Goal: Information Seeking & Learning: Learn about a topic

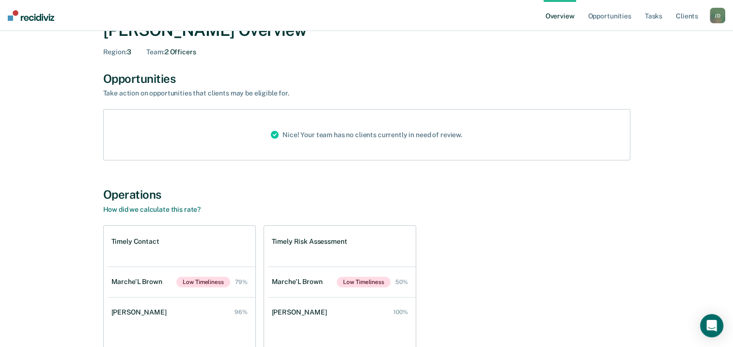
scroll to position [97, 0]
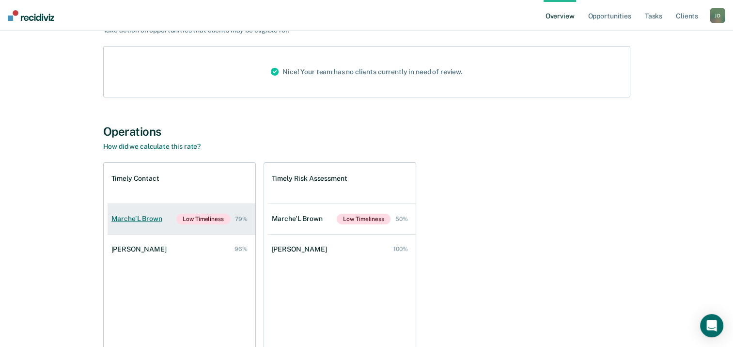
click at [139, 218] on div "Marche'L Brown" at bounding box center [138, 219] width 55 height 8
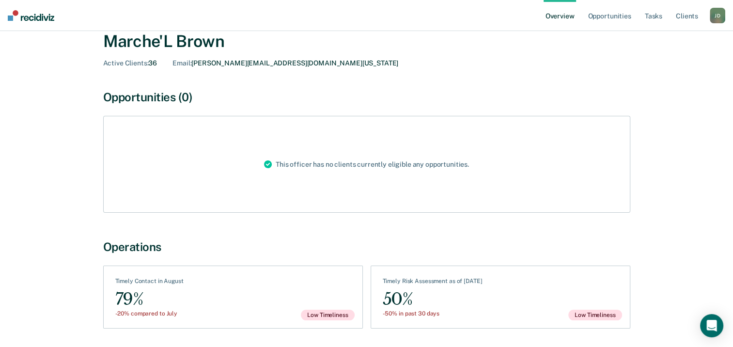
scroll to position [22, 0]
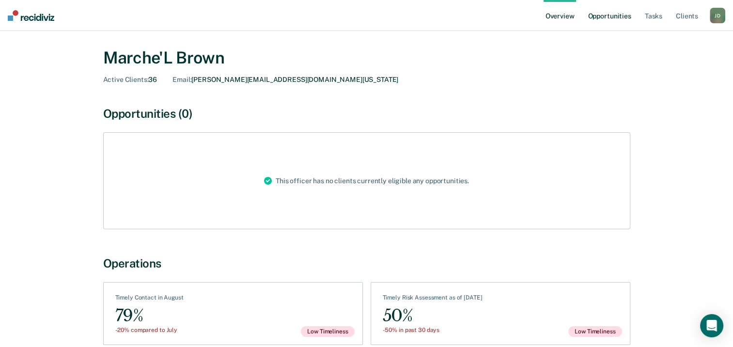
click at [609, 18] on link "Opportunities" at bounding box center [608, 15] width 47 height 31
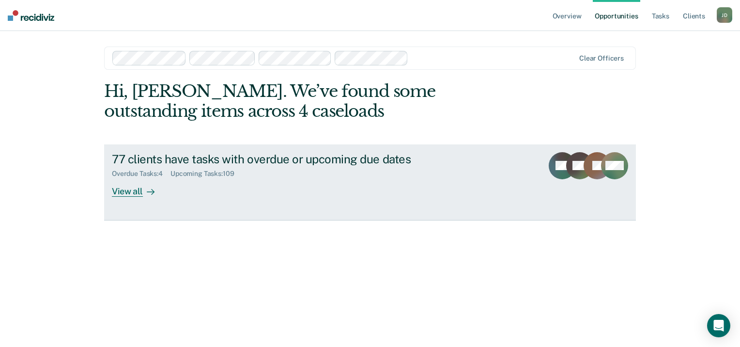
click at [129, 191] on div "View all" at bounding box center [139, 187] width 54 height 19
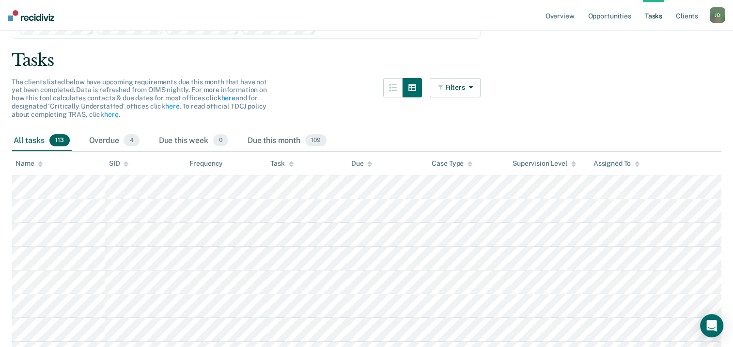
scroll to position [97, 0]
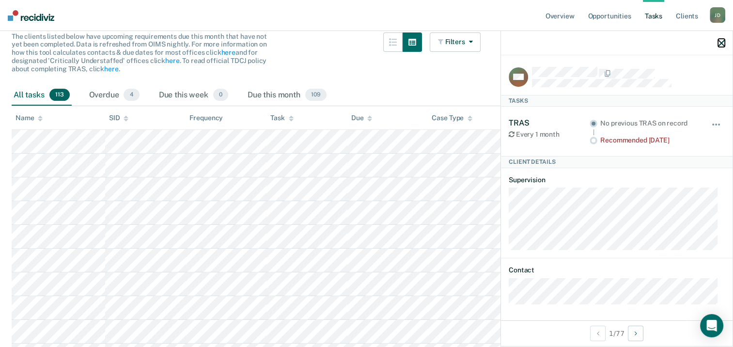
click at [722, 41] on icon "button" at bounding box center [721, 43] width 7 height 7
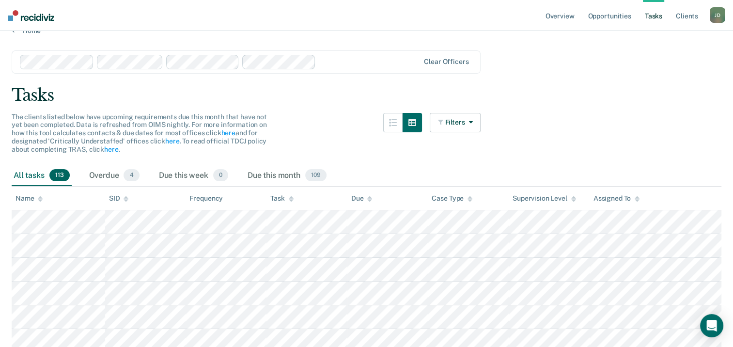
scroll to position [0, 0]
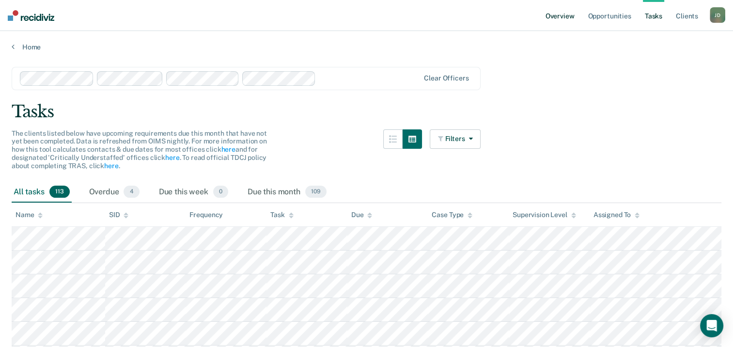
click at [552, 17] on link "Overview" at bounding box center [559, 15] width 33 height 31
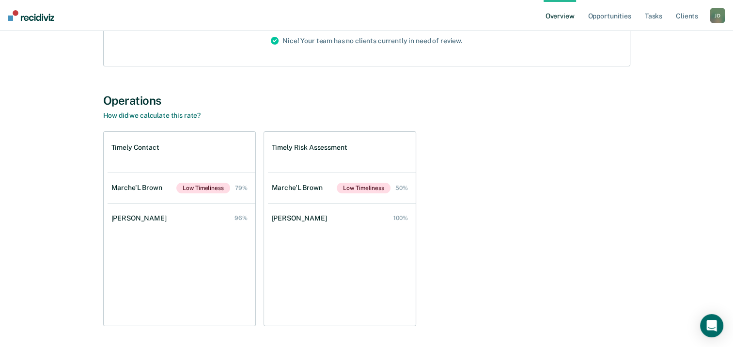
scroll to position [145, 0]
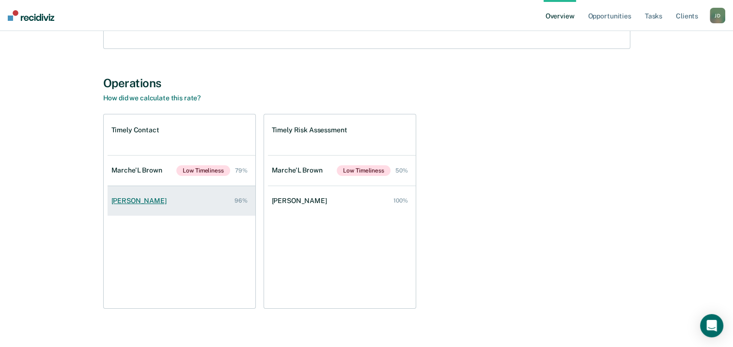
click at [125, 200] on div "[PERSON_NAME]" at bounding box center [140, 201] width 59 height 8
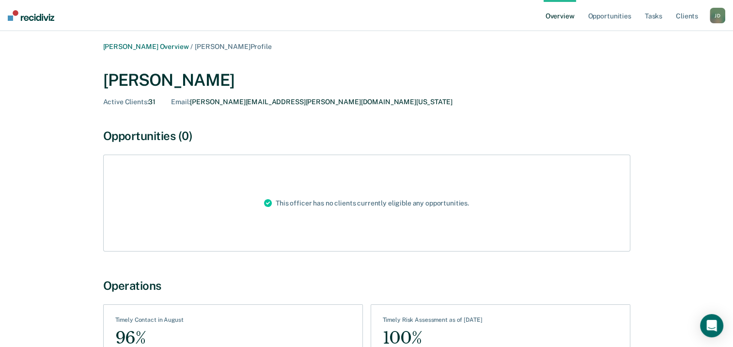
click at [556, 19] on link "Overview" at bounding box center [559, 15] width 33 height 31
